Goal: Task Accomplishment & Management: Use online tool/utility

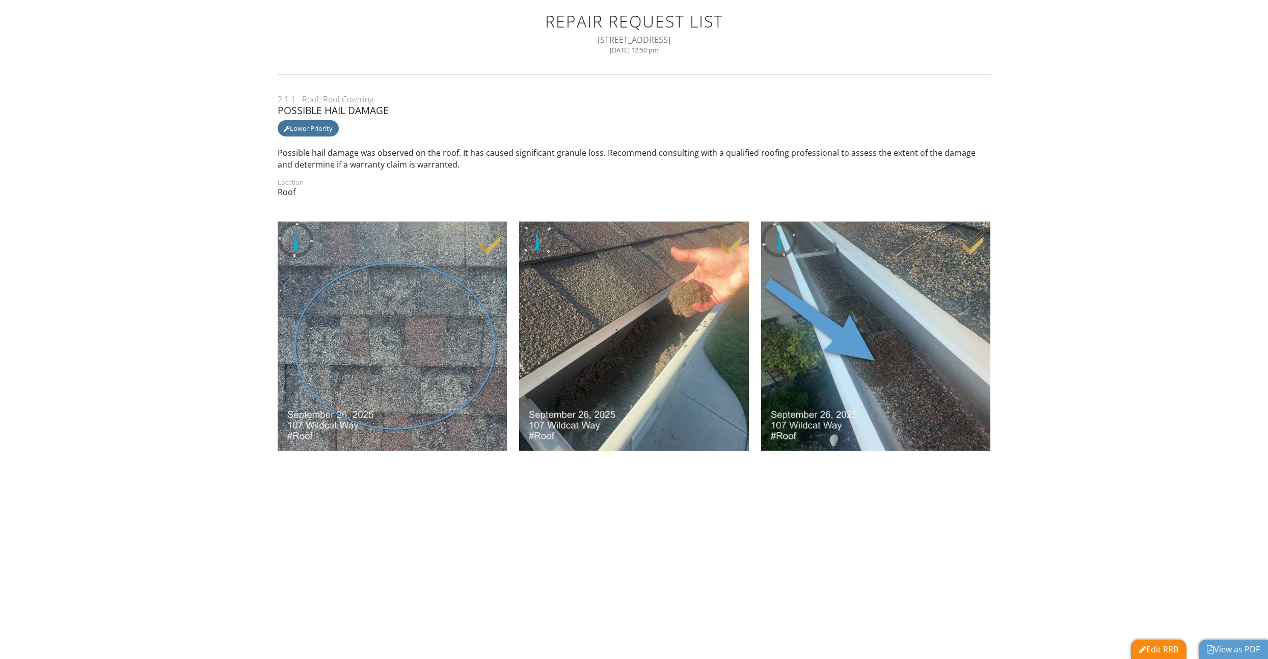
click at [1163, 650] on link "Edit RRB" at bounding box center [1158, 649] width 39 height 11
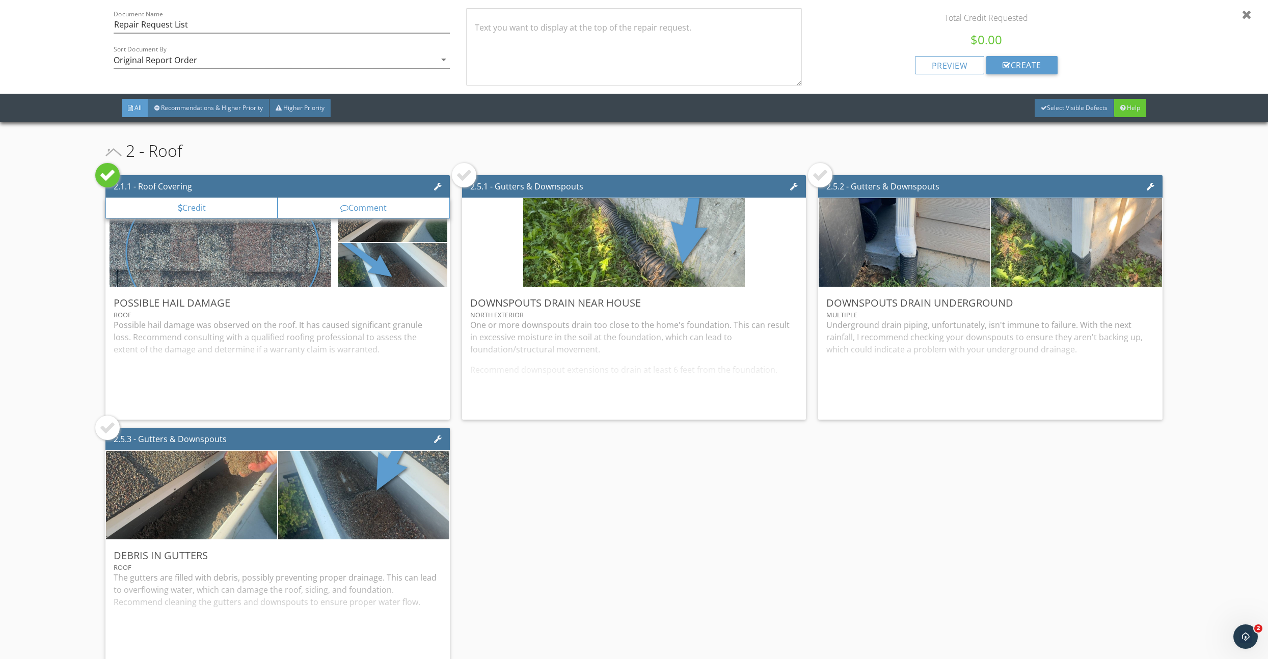
click at [458, 171] on div at bounding box center [464, 175] width 16 height 16
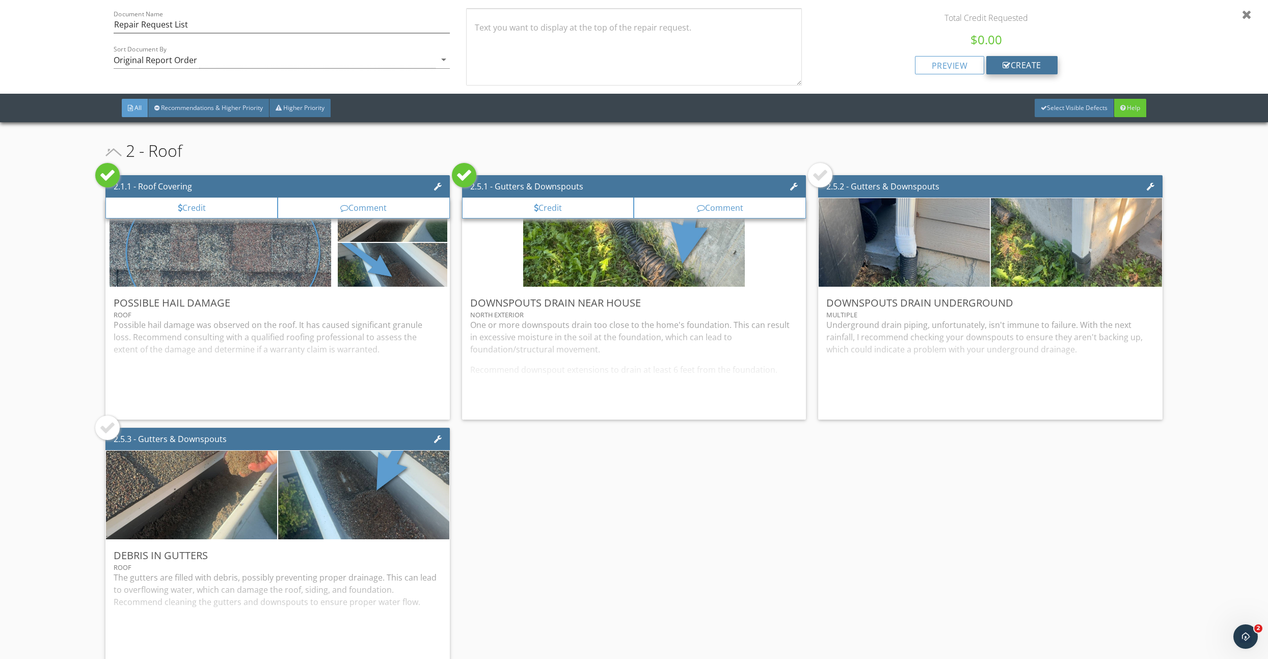
click at [1016, 68] on div "create" at bounding box center [1021, 65] width 71 height 18
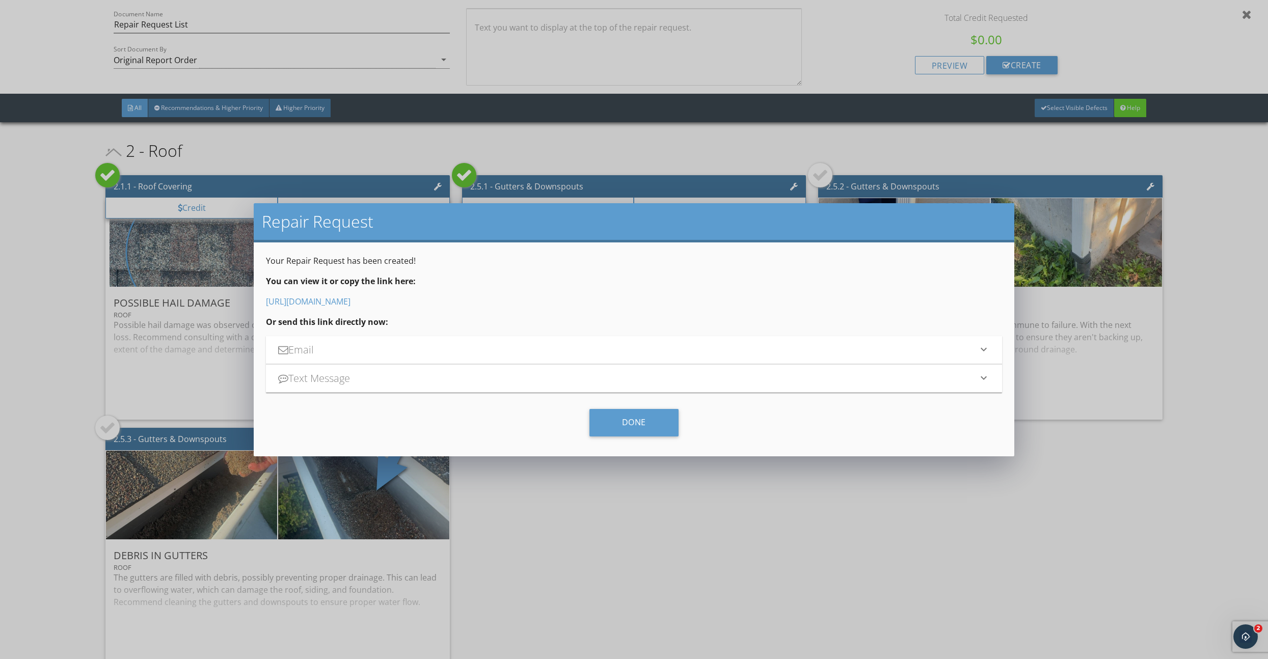
click at [351, 306] on link "[URL][DOMAIN_NAME]" at bounding box center [308, 301] width 85 height 11
